Goal: Task Accomplishment & Management: Use online tool/utility

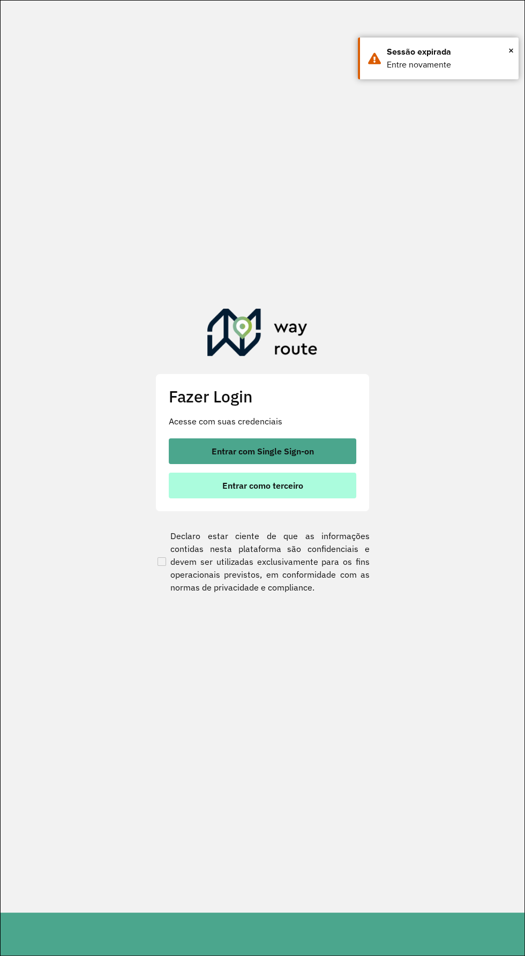
click at [201, 496] on button "Entrar como terceiro" at bounding box center [262, 485] width 187 height 26
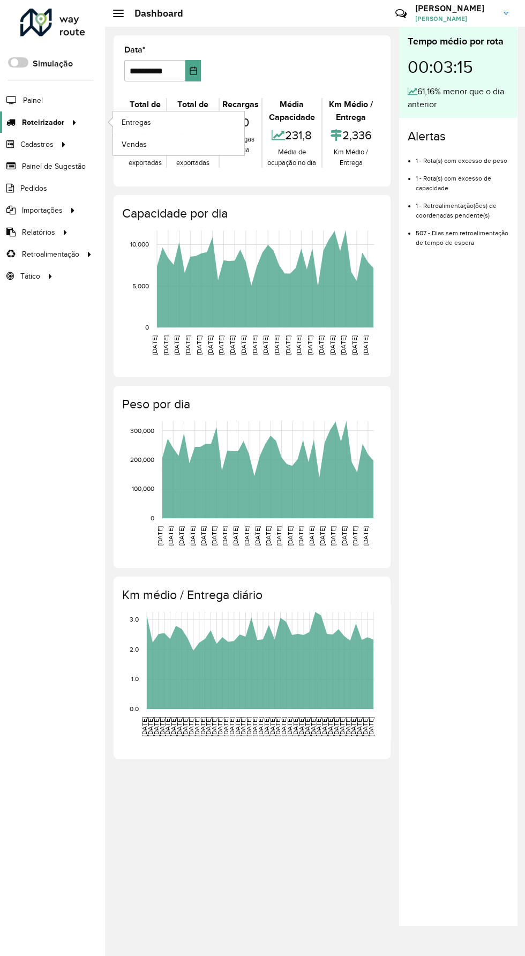
click at [68, 121] on icon at bounding box center [72, 122] width 9 height 16
click at [155, 125] on link "Entregas" at bounding box center [178, 121] width 131 height 21
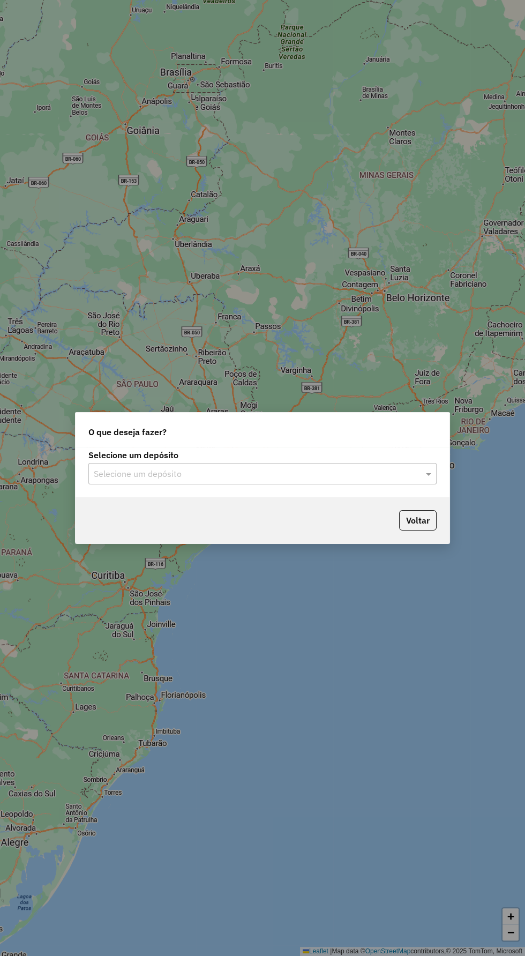
click at [336, 477] on input "text" at bounding box center [252, 474] width 316 height 13
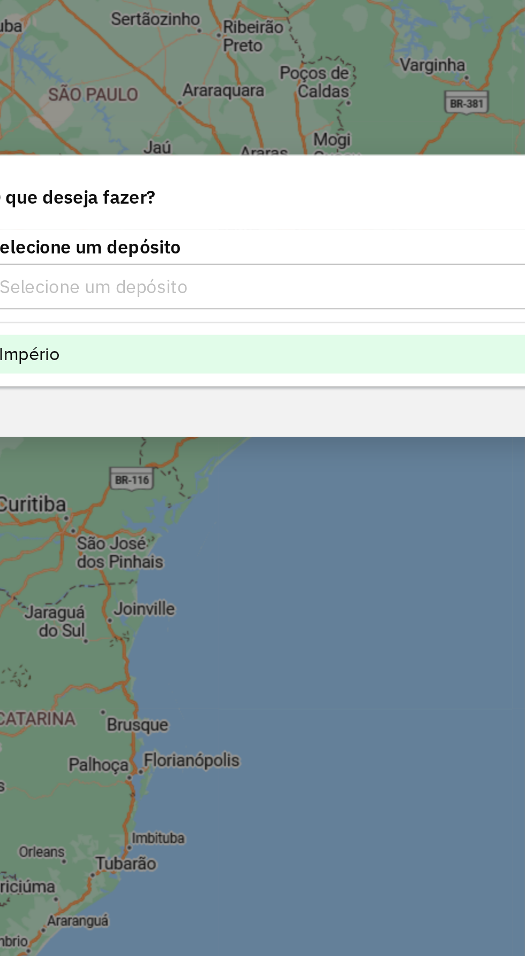
click at [189, 509] on div "Império" at bounding box center [262, 505] width 347 height 18
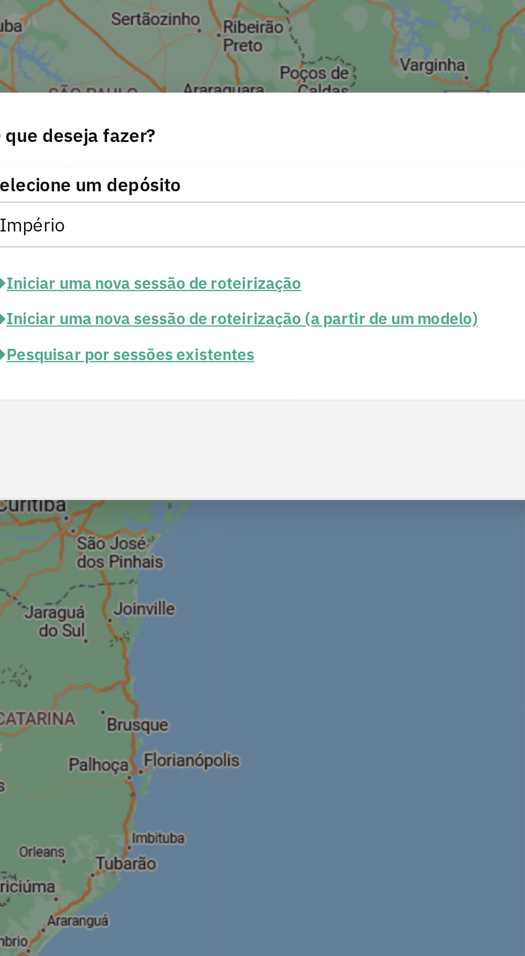
click at [130, 509] on button "Pesquisar por sessões existentes" at bounding box center [152, 505] width 129 height 17
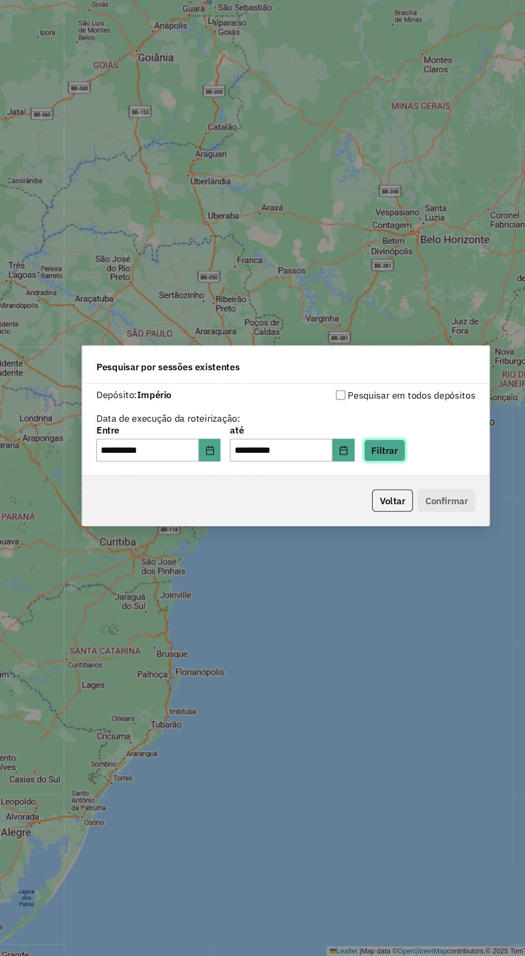
click at [372, 487] on button "Filtrar" at bounding box center [353, 491] width 38 height 20
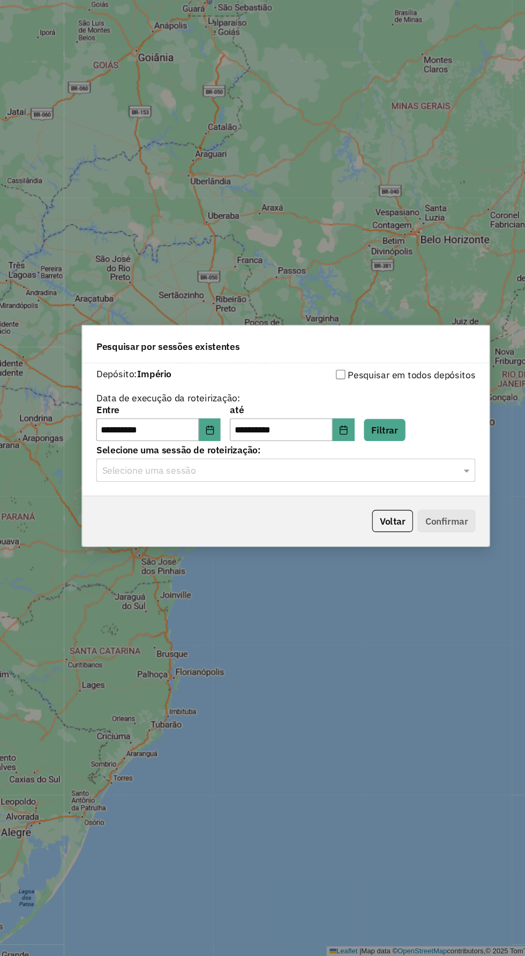
click at [262, 514] on input "text" at bounding box center [252, 510] width 316 height 13
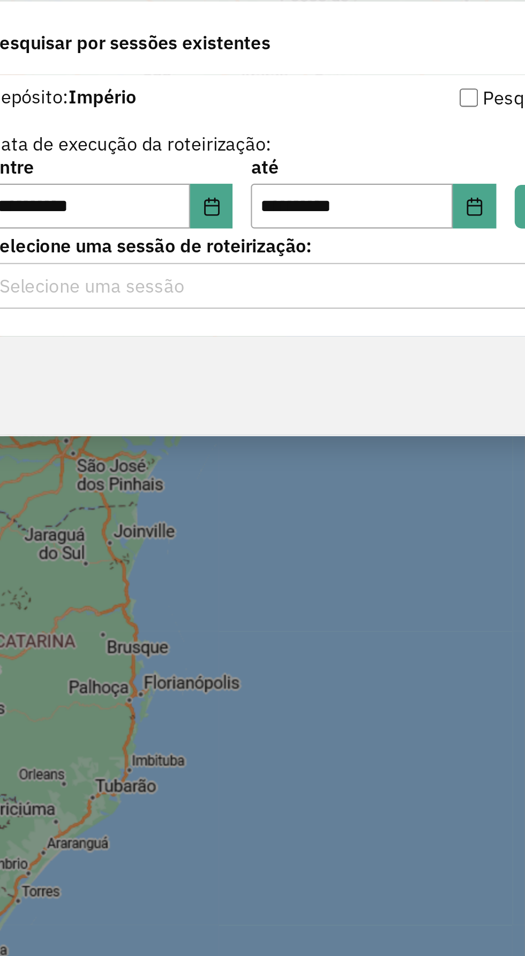
click at [154, 603] on div "**********" at bounding box center [262, 478] width 525 height 956
click at [261, 508] on input "text" at bounding box center [252, 510] width 316 height 13
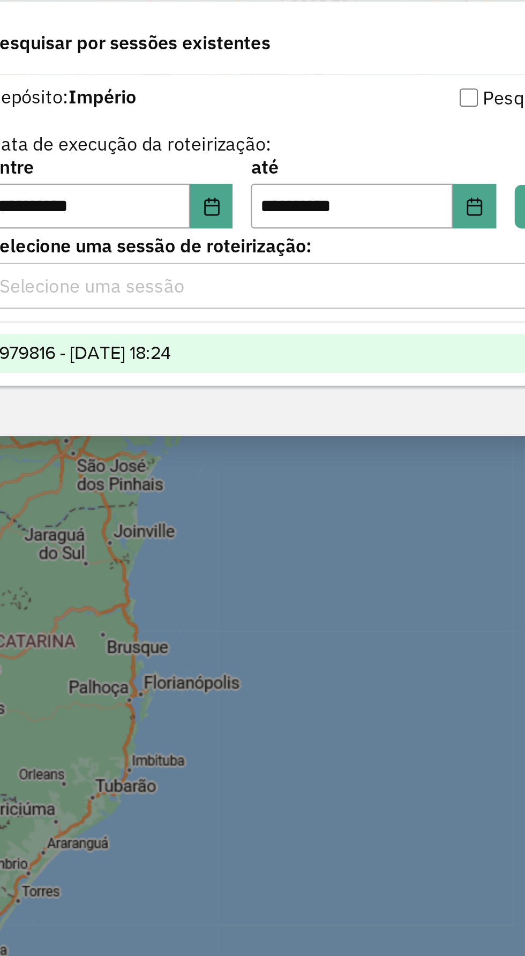
click at [137, 543] on span "979816 - 15/08/2025 18:24" at bounding box center [133, 540] width 80 height 9
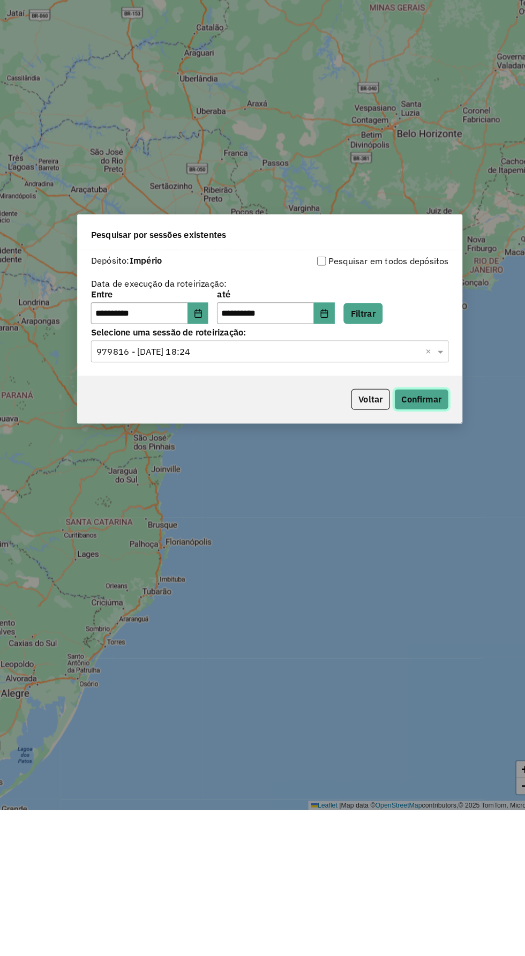
click at [429, 553] on button "Confirmar" at bounding box center [410, 556] width 53 height 20
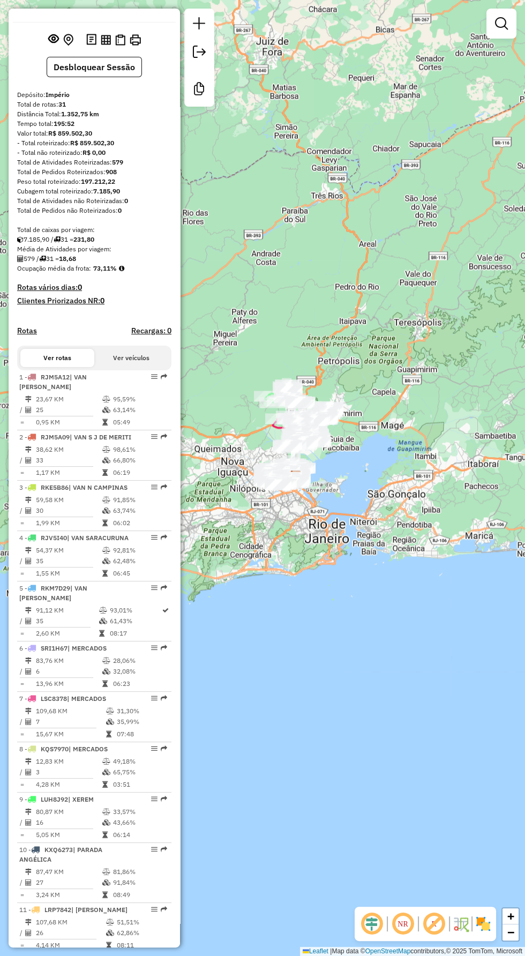
scroll to position [1, 0]
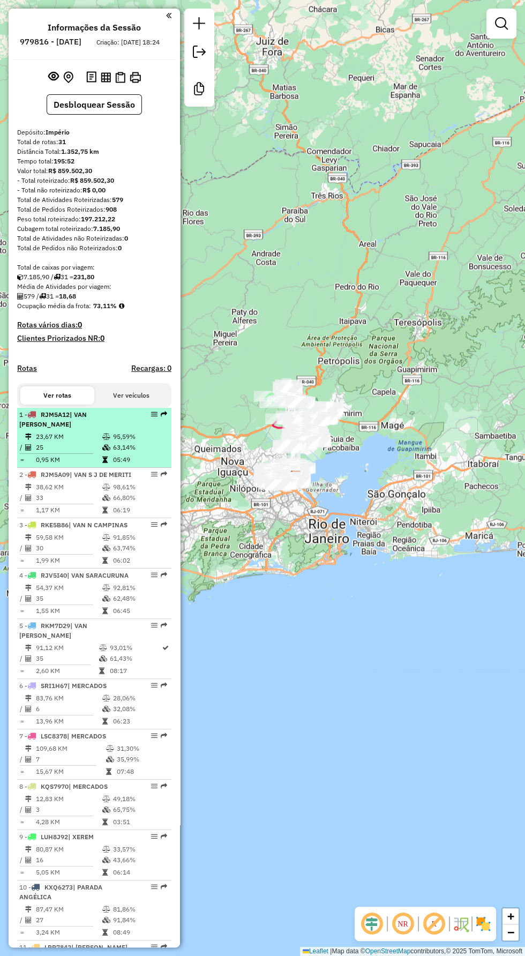
click at [70, 439] on td "23,67 KM" at bounding box center [68, 436] width 66 height 11
select select "**********"
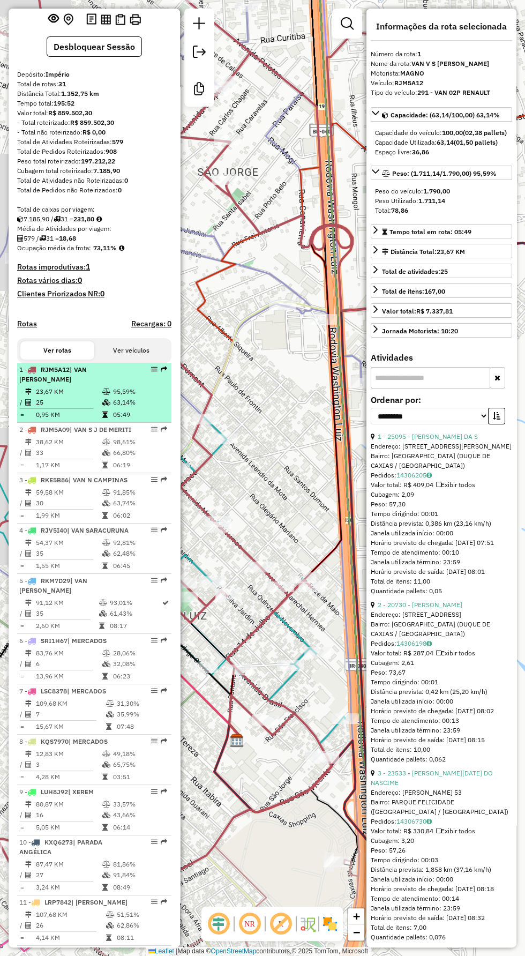
scroll to position [122, 0]
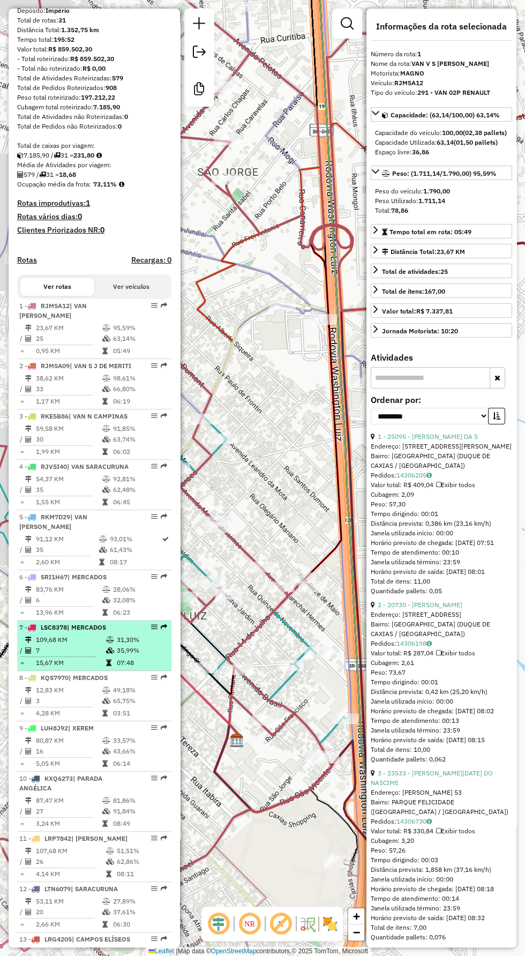
click at [48, 645] on td "109,68 KM" at bounding box center [70, 639] width 70 height 11
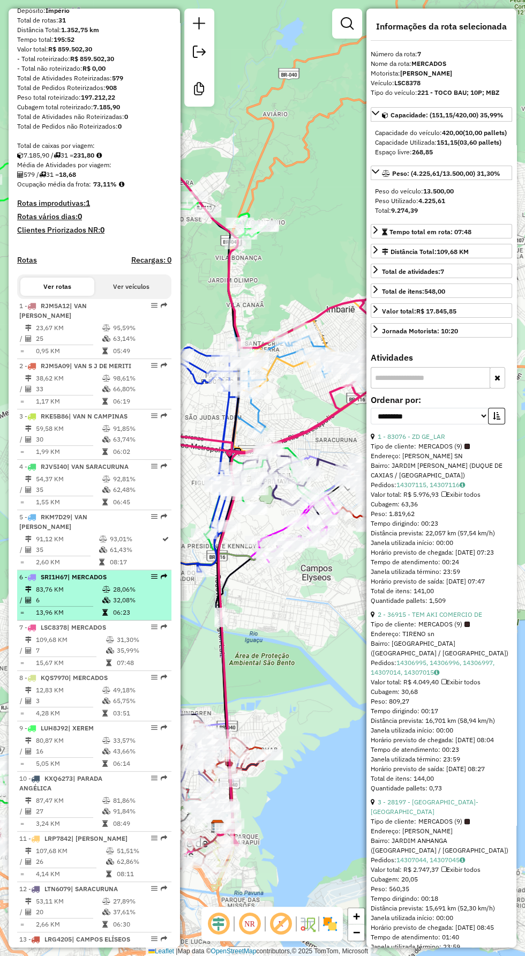
click at [55, 605] on td "6" at bounding box center [68, 600] width 66 height 11
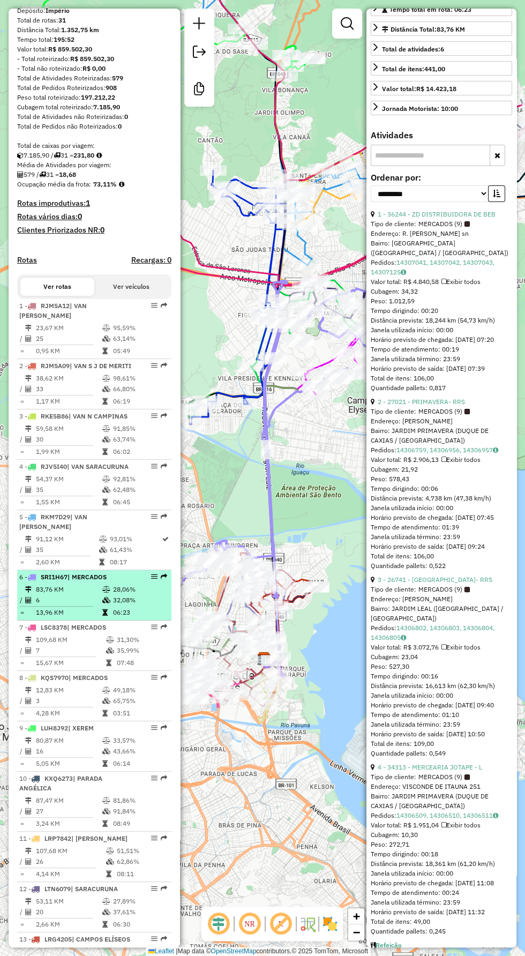
scroll to position [224, 0]
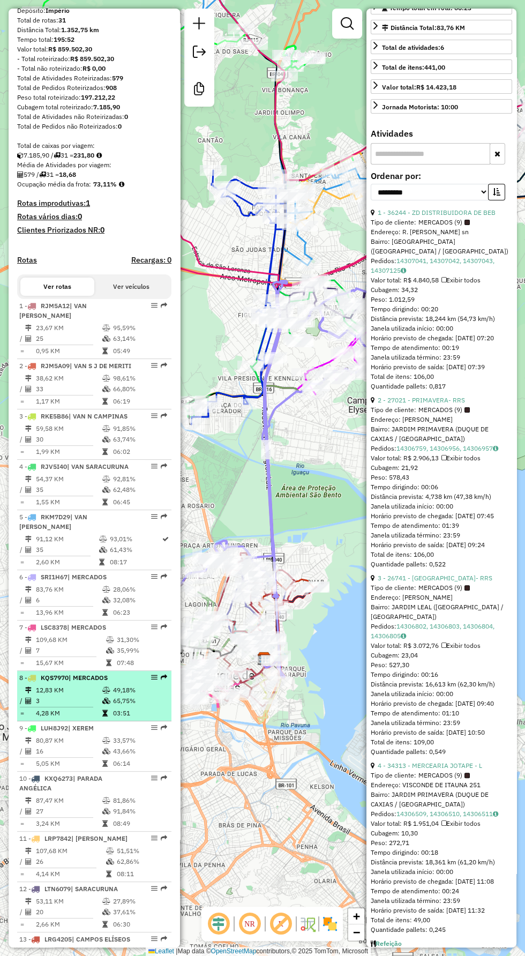
click at [60, 706] on td "3" at bounding box center [68, 700] width 66 height 11
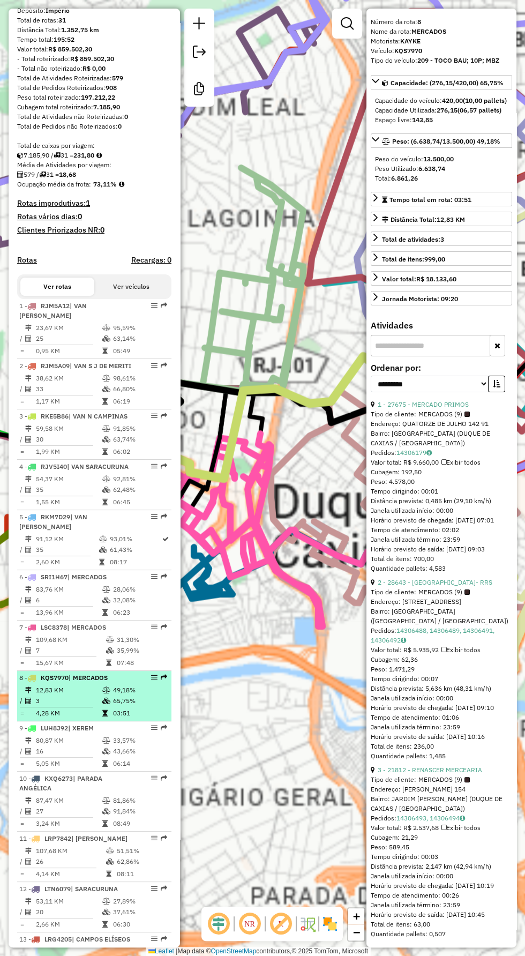
scroll to position [66, 0]
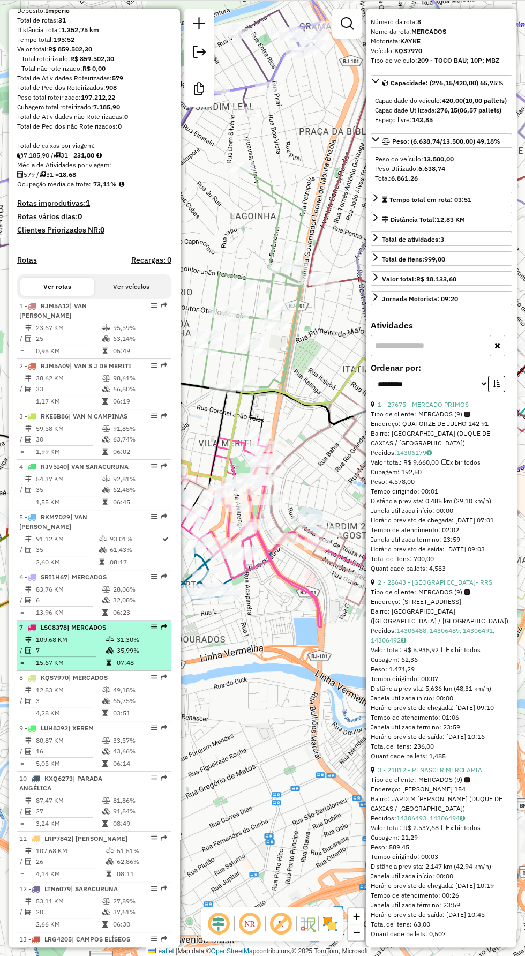
click at [57, 645] on td "109,68 KM" at bounding box center [70, 639] width 70 height 11
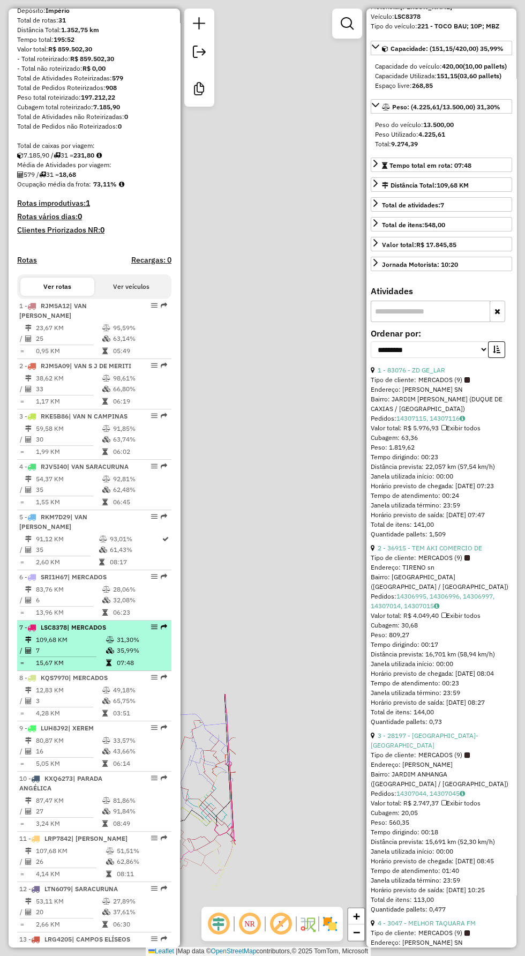
scroll to position [224, 0]
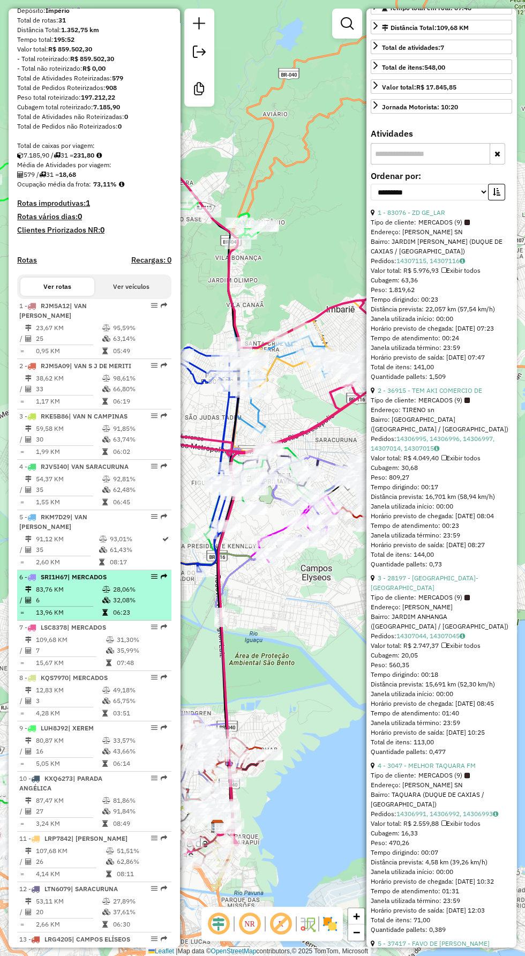
click at [69, 595] on td "83,76 KM" at bounding box center [68, 589] width 66 height 11
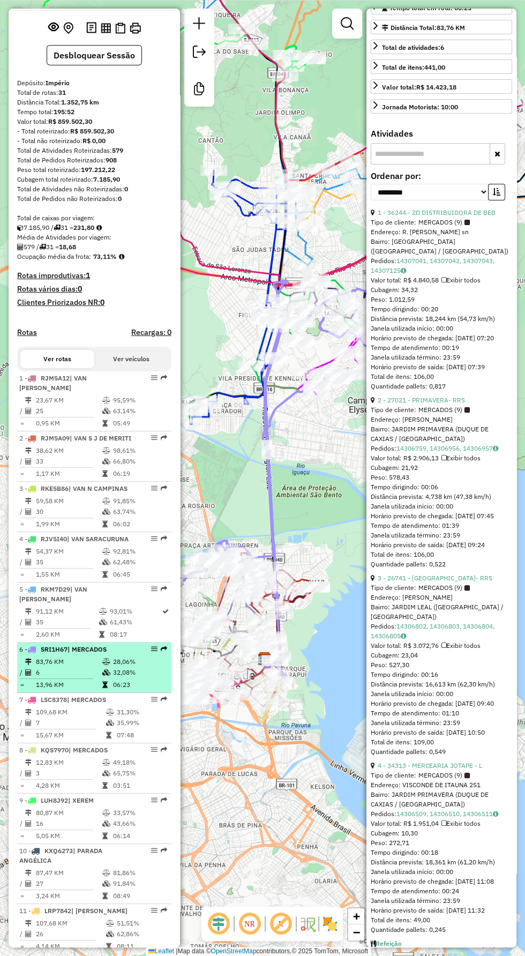
scroll to position [47, 0]
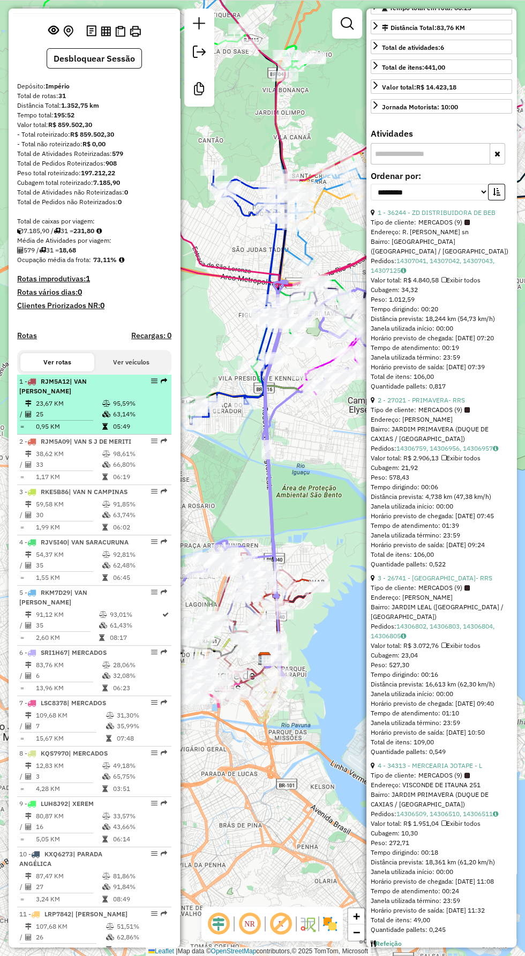
click at [62, 415] on td "25" at bounding box center [68, 414] width 66 height 11
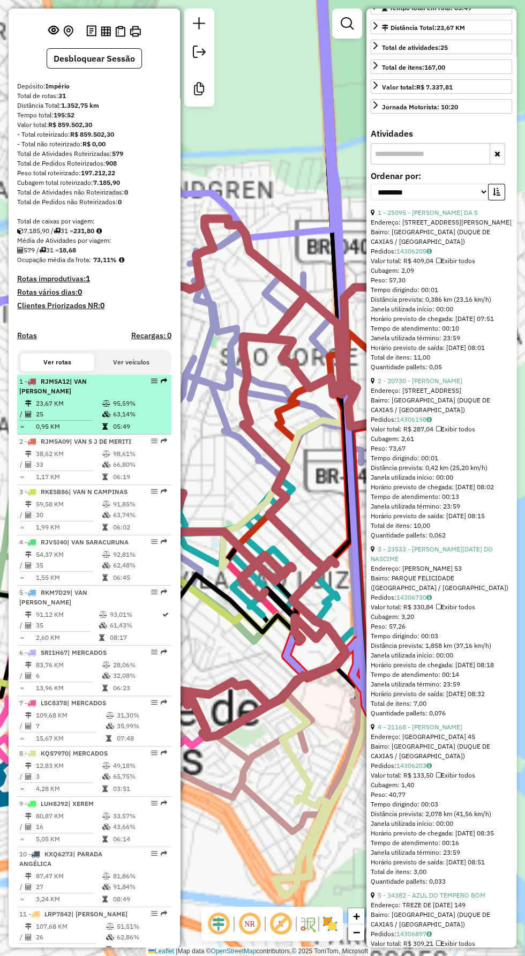
scroll to position [214, 0]
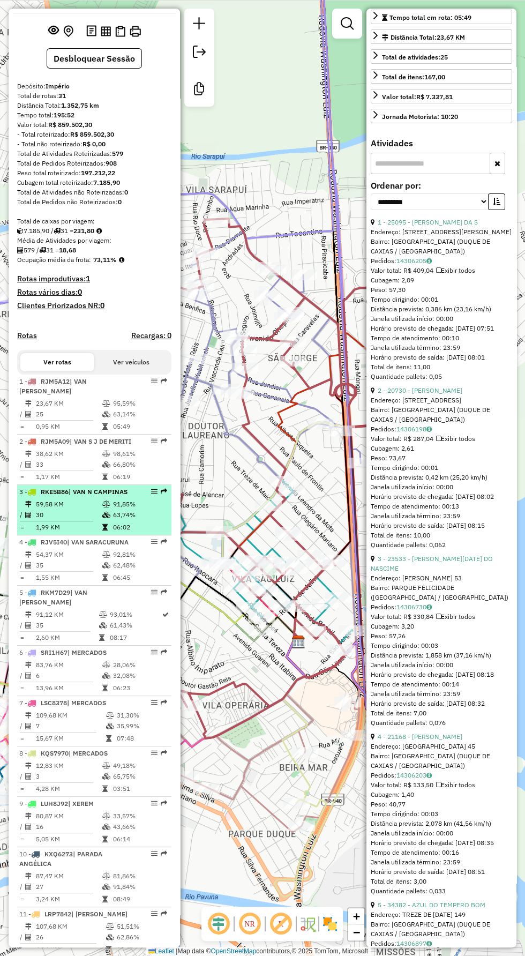
click at [62, 520] on td "30" at bounding box center [68, 514] width 66 height 11
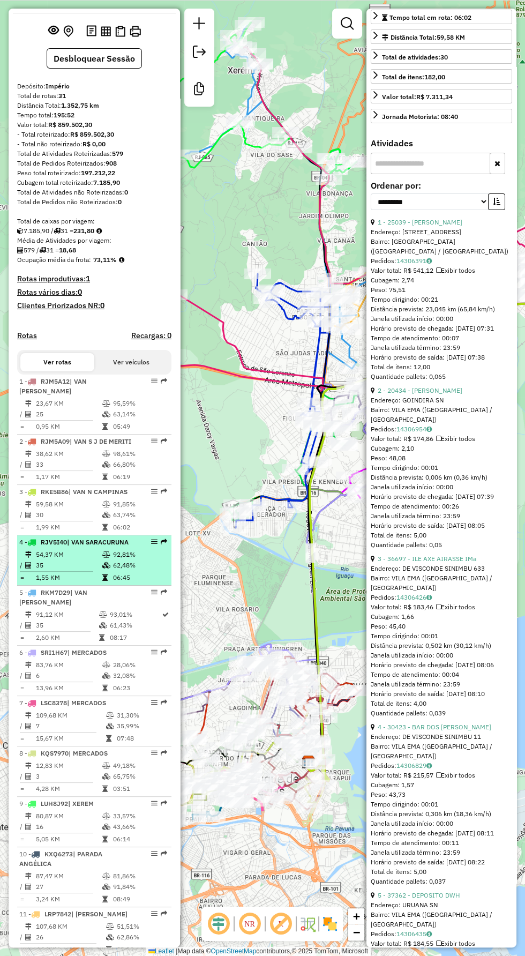
click at [50, 560] on td "54,37 KM" at bounding box center [68, 554] width 66 height 11
